Goal: Check status: Check status

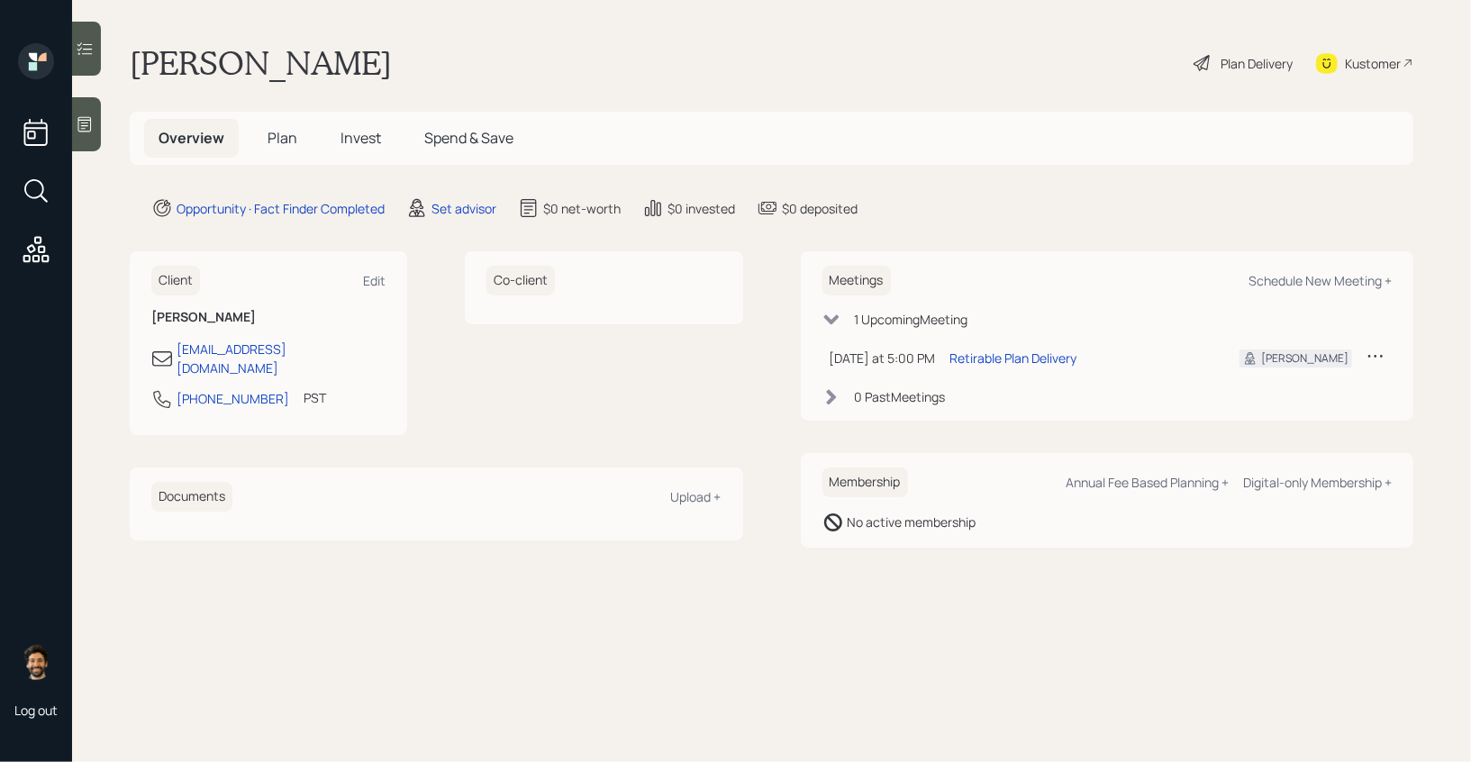
click at [1363, 355] on td at bounding box center [1375, 358] width 32 height 37
click at [1371, 355] on icon at bounding box center [1376, 356] width 18 height 18
click at [1273, 406] on div "Cancel" at bounding box center [1320, 407] width 130 height 17
click at [361, 135] on span "Invest" at bounding box center [361, 138] width 41 height 20
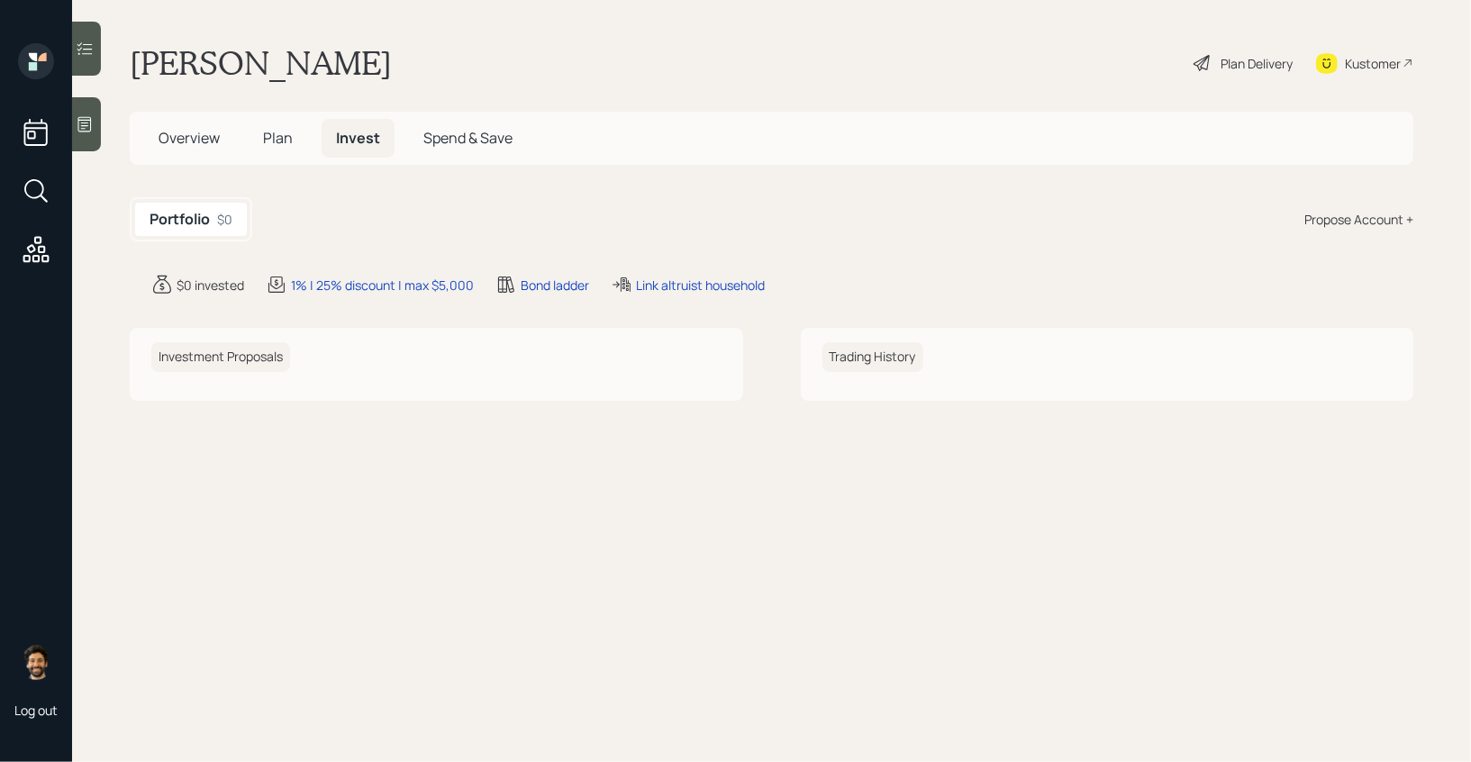
click at [204, 132] on span "Overview" at bounding box center [189, 138] width 61 height 20
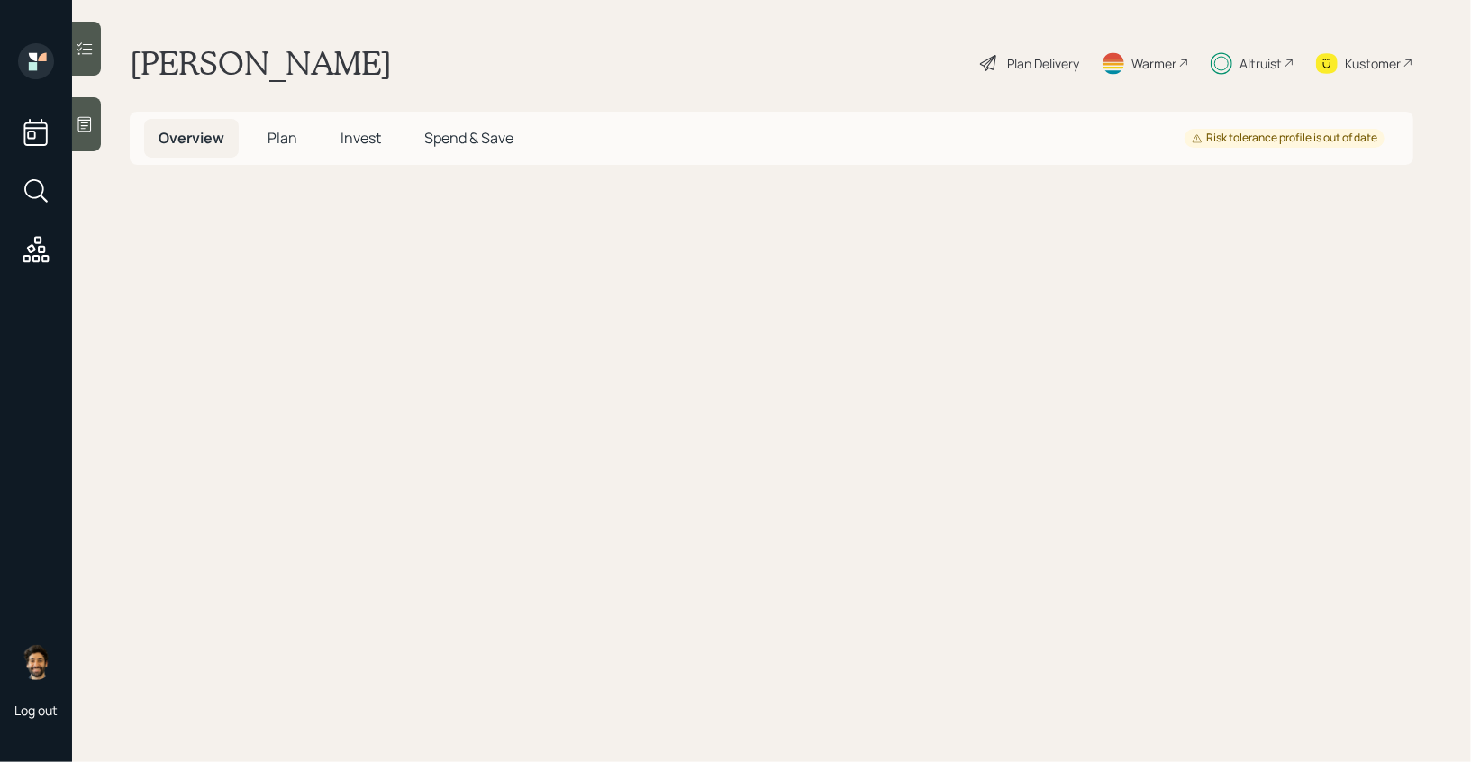
click at [385, 132] on h5 "Invest" at bounding box center [360, 138] width 69 height 39
